Goal: Find specific page/section: Find specific page/section

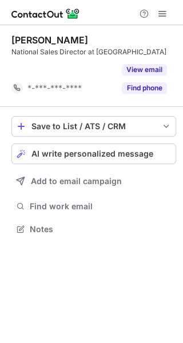
scroll to position [202, 183]
